Goal: Transaction & Acquisition: Purchase product/service

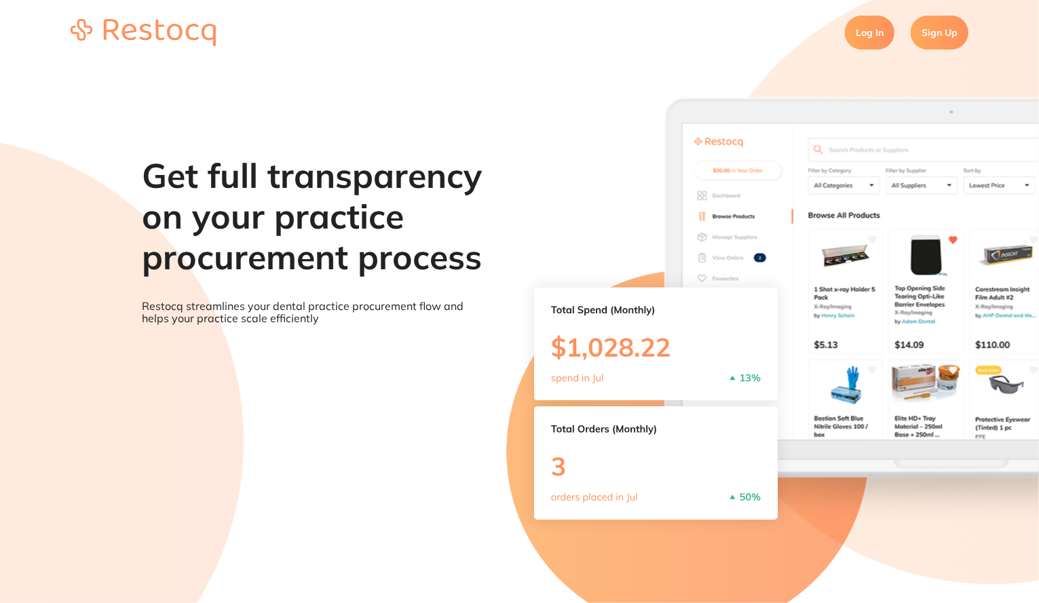
click at [856, 39] on link "Log In" at bounding box center [870, 33] width 50 height 34
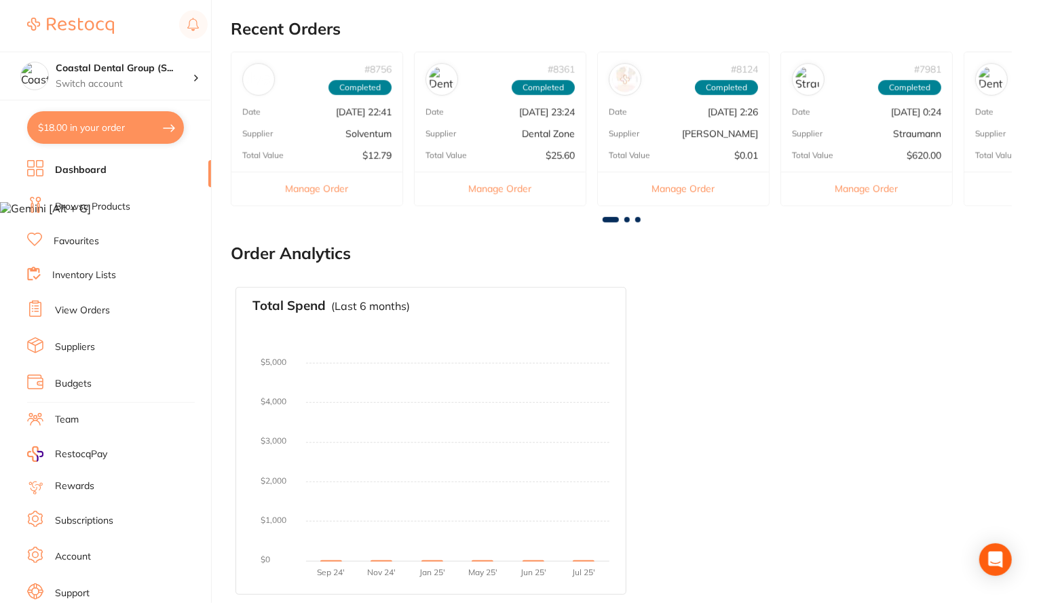
scroll to position [33, 0]
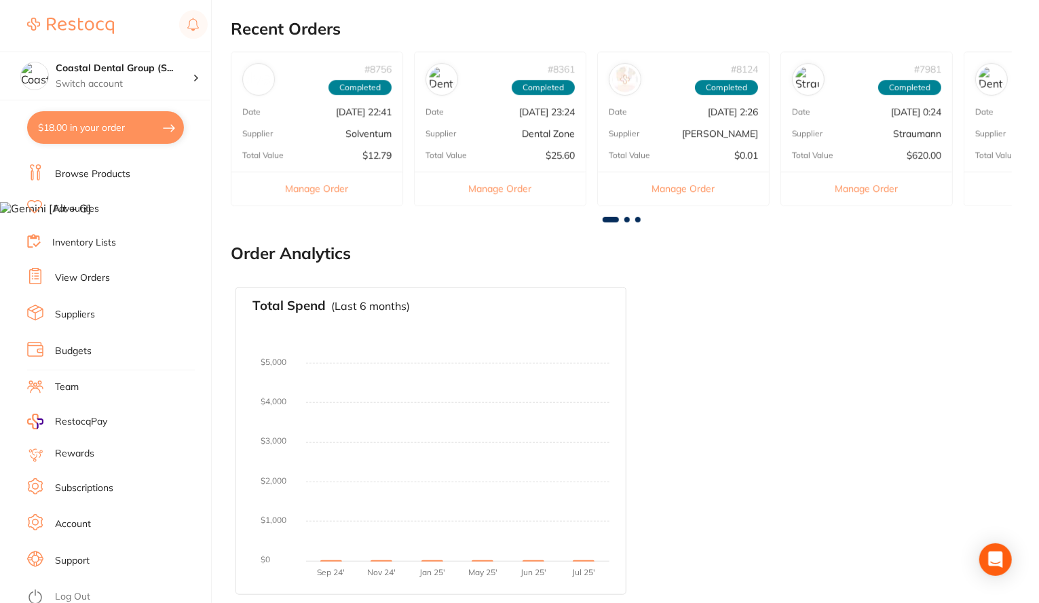
click at [68, 591] on link "Log Out" at bounding box center [72, 597] width 35 height 14
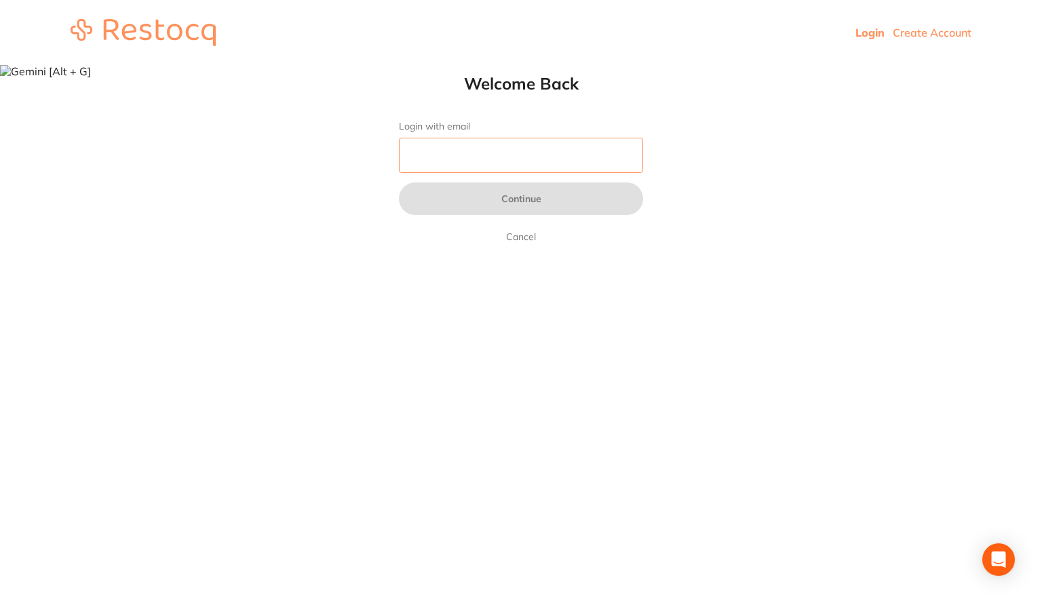
click at [521, 157] on input "Login with email" at bounding box center [521, 155] width 244 height 35
type input "[EMAIL_ADDRESS][DOMAIN_NAME]"
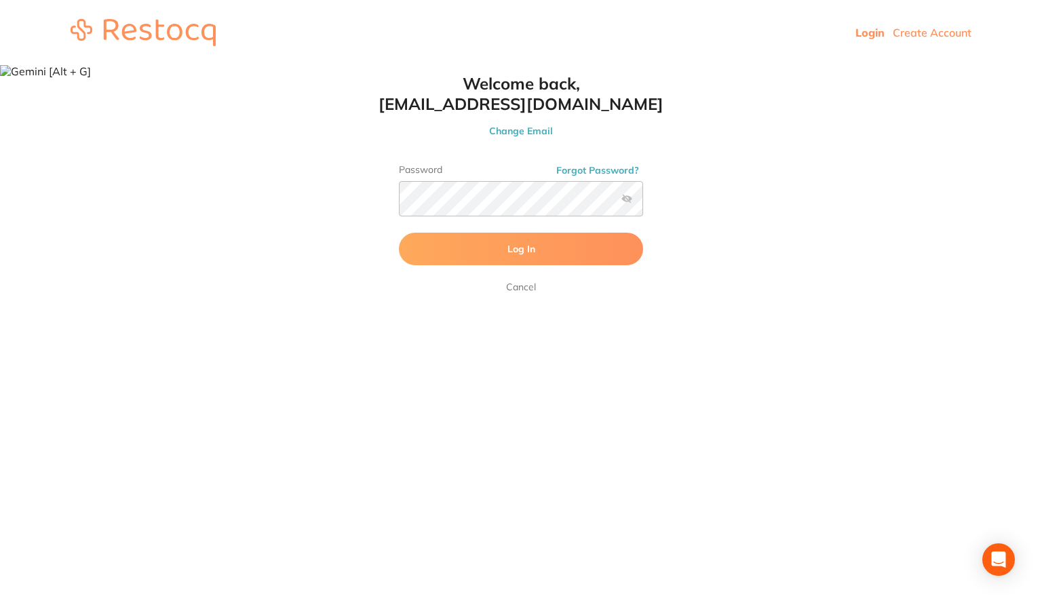
click at [619, 257] on button "Log In" at bounding box center [521, 249] width 244 height 33
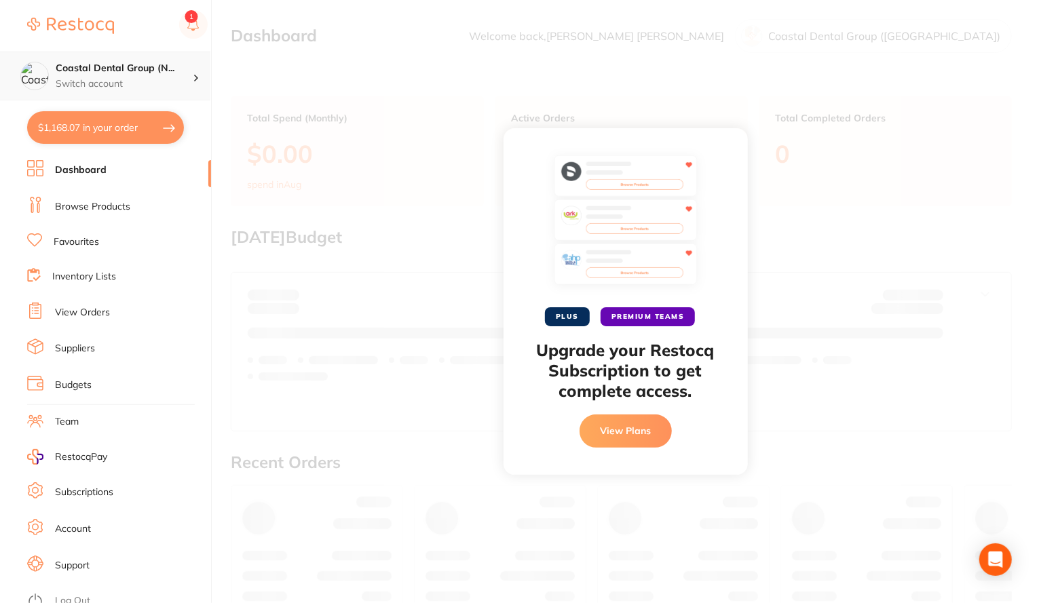
click at [122, 76] on div "Coastal Dental Group (N... Switch account" at bounding box center [124, 76] width 137 height 28
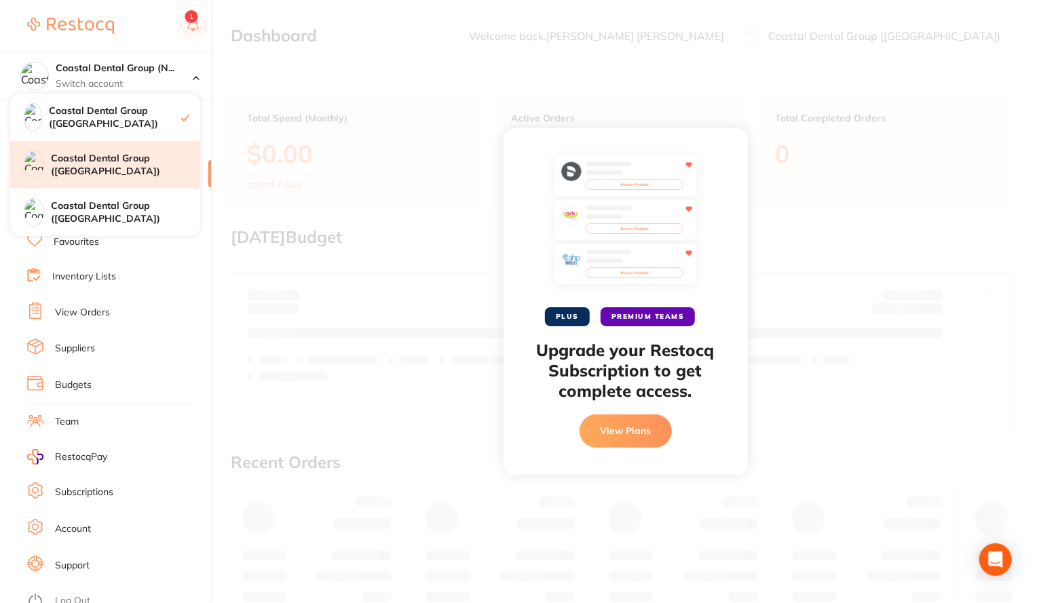
click at [120, 168] on h4 "Coastal Dental Group (Sydney)" at bounding box center [125, 165] width 149 height 26
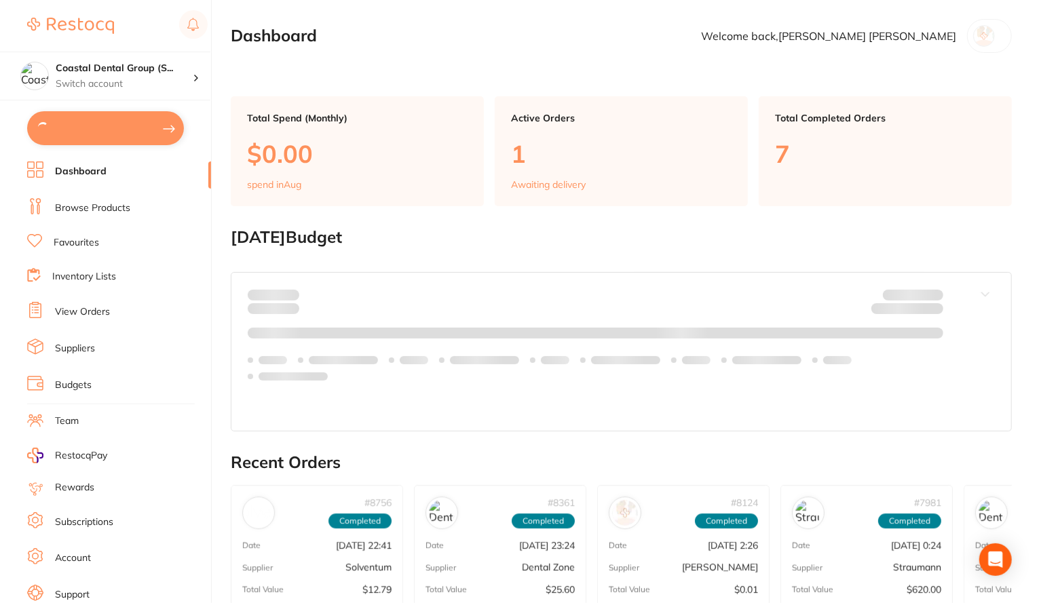
click at [117, 202] on link "Browse Products" at bounding box center [92, 209] width 75 height 14
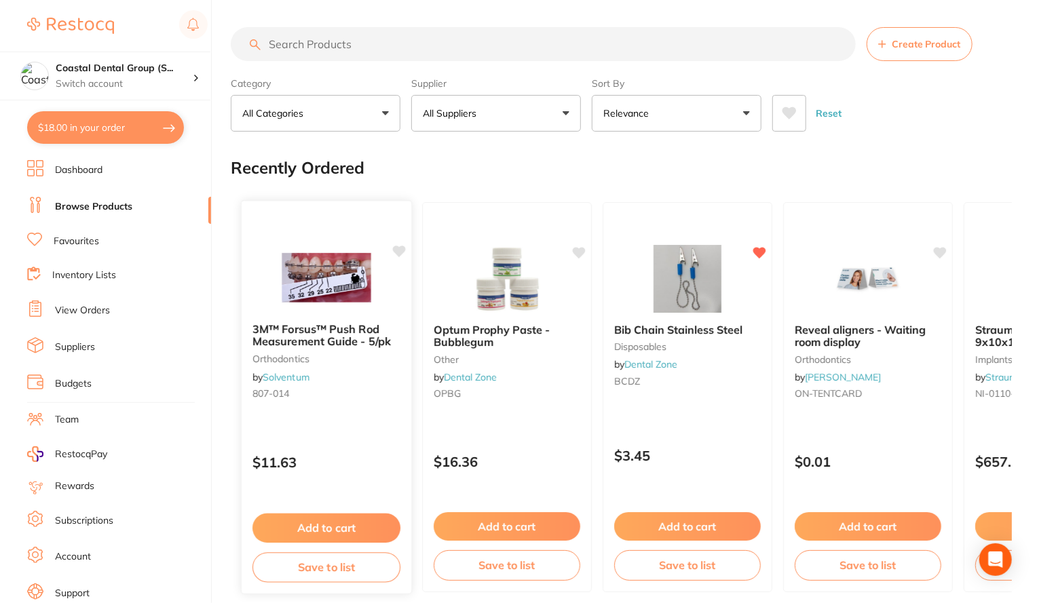
click at [331, 340] on b "3M™ Forsus™ Push Rod Measurement Guide - 5/pk" at bounding box center [326, 335] width 148 height 25
